Goal: Task Accomplishment & Management: Use online tool/utility

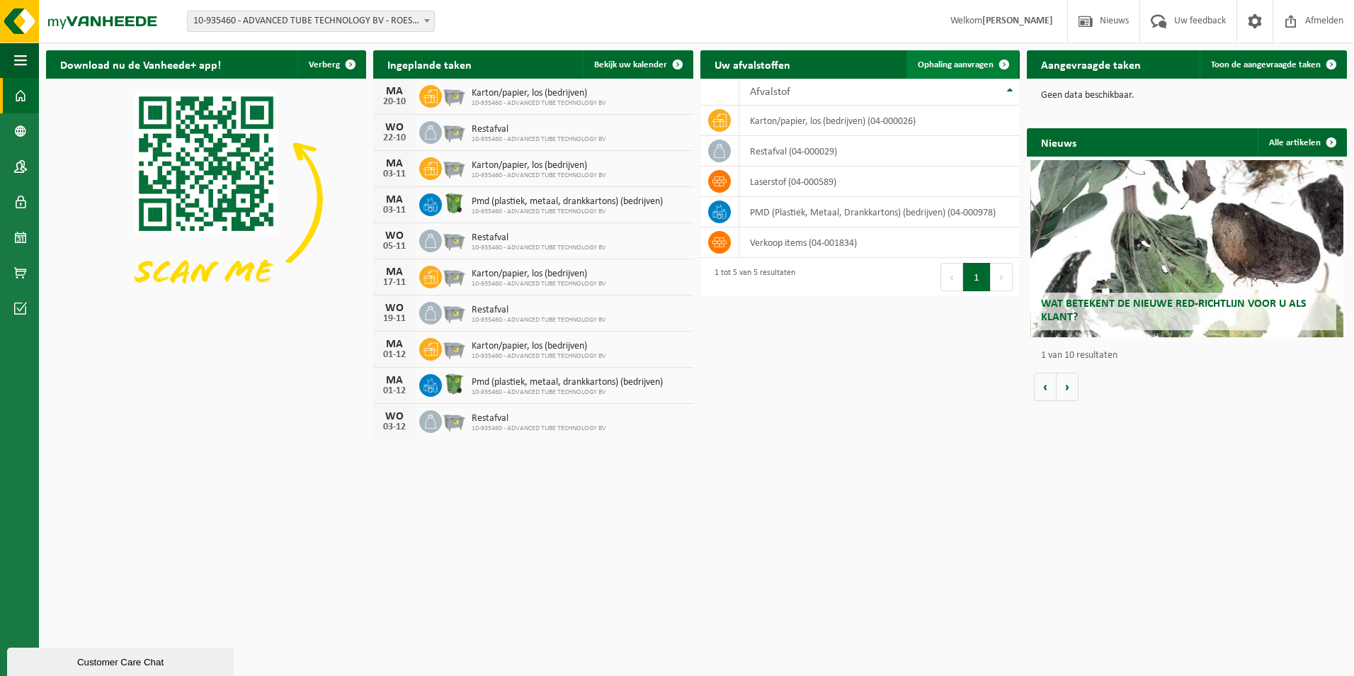
click at [951, 67] on span "Ophaling aanvragen" at bounding box center [956, 64] width 76 height 9
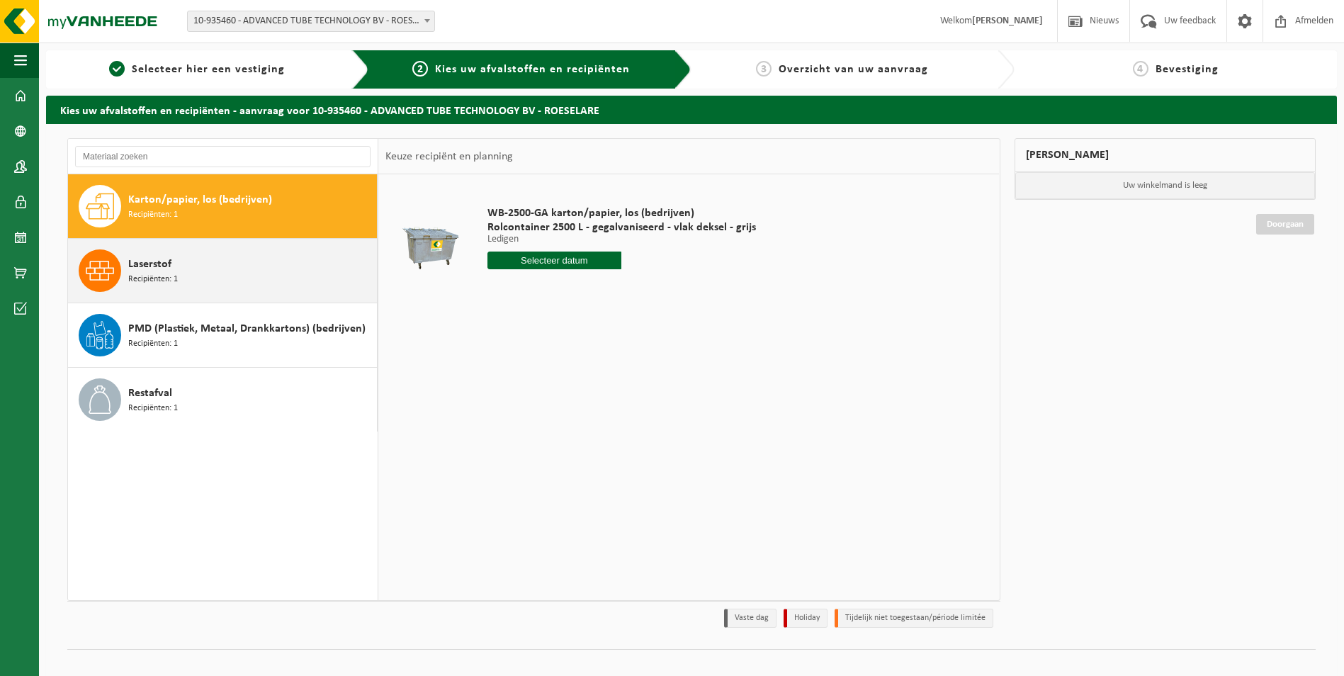
click at [160, 261] on span "Laserstof" at bounding box center [149, 264] width 43 height 17
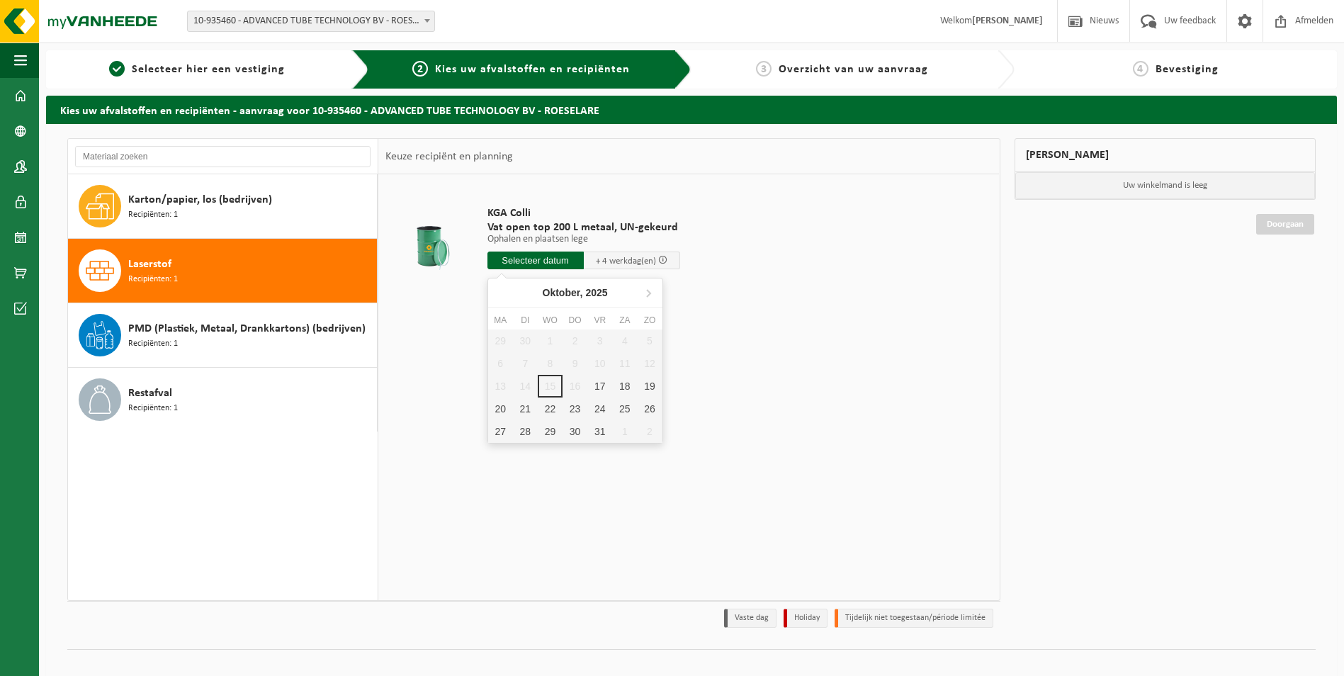
click at [523, 260] on input "text" at bounding box center [535, 260] width 96 height 18
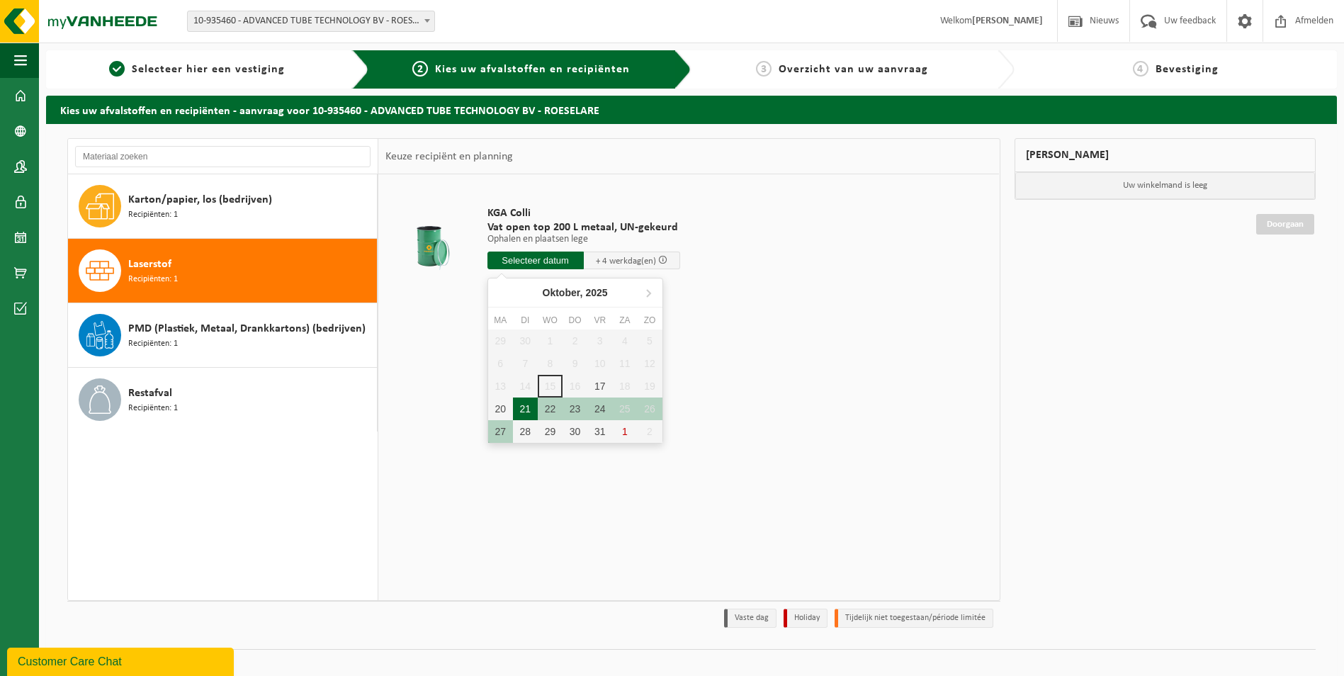
click at [530, 412] on div "21" at bounding box center [525, 408] width 25 height 23
type input "Van [DATE]"
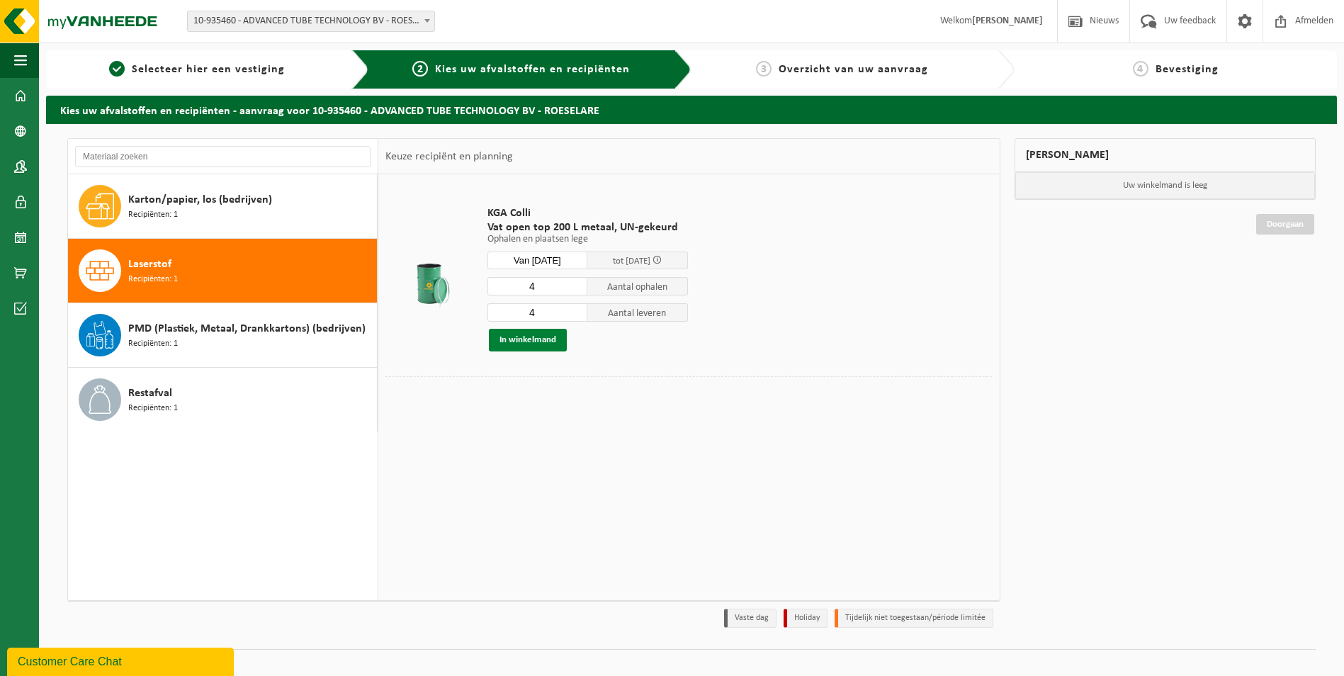
click at [529, 341] on button "In winkelmand" at bounding box center [528, 340] width 78 height 23
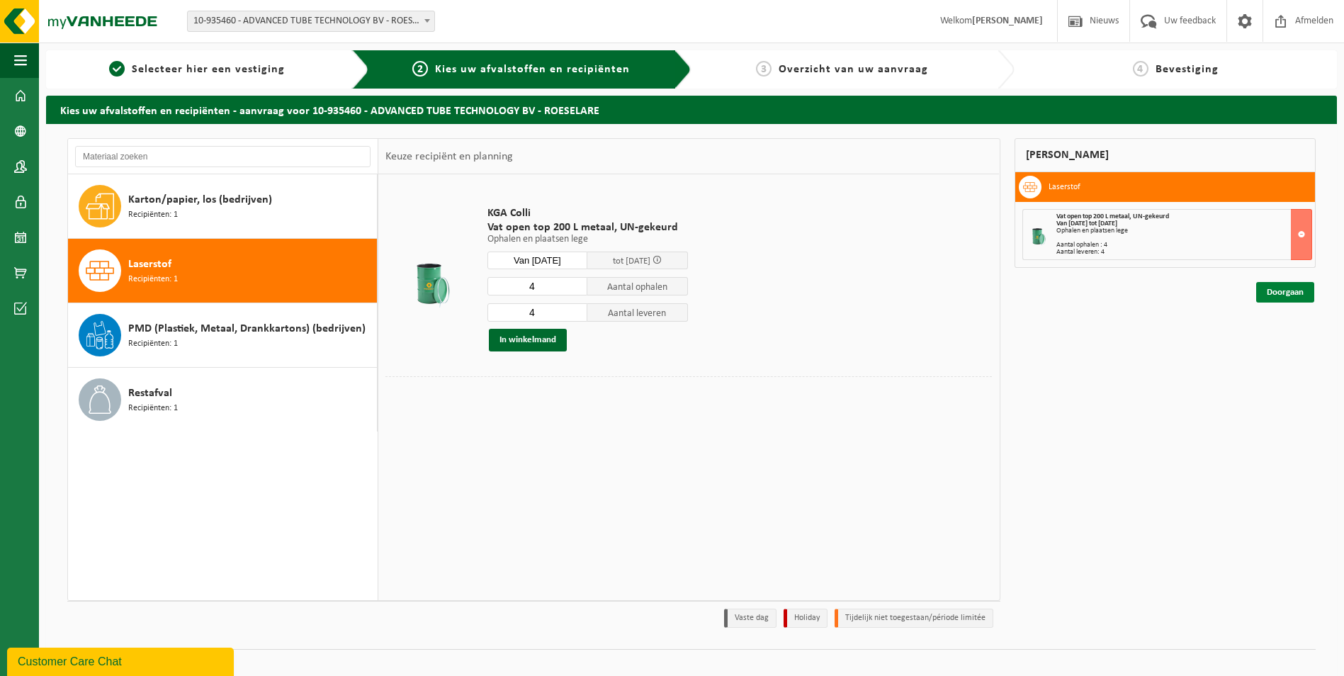
click at [1285, 293] on link "Doorgaan" at bounding box center [1285, 292] width 58 height 21
